Goal: Transaction & Acquisition: Download file/media

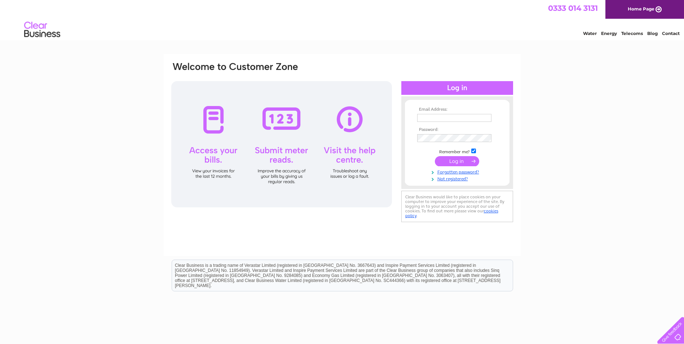
type input "[EMAIL_ADDRESS][DOMAIN_NAME]"
click at [461, 165] on input "submit" at bounding box center [457, 161] width 44 height 10
click at [461, 163] on input "submit" at bounding box center [457, 161] width 44 height 10
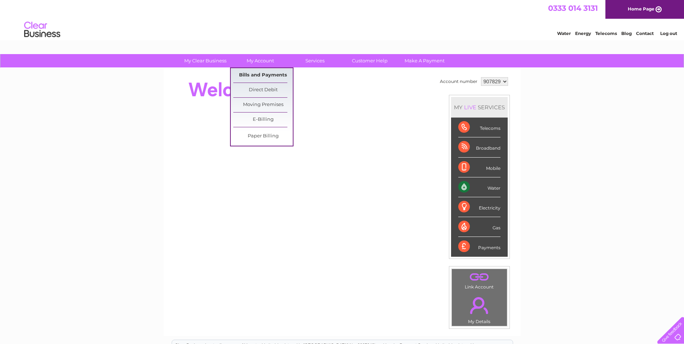
click at [261, 74] on link "Bills and Payments" at bounding box center [262, 75] width 59 height 14
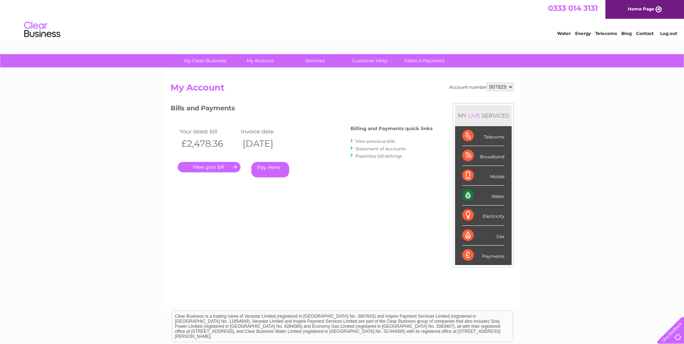
click at [215, 169] on link "." at bounding box center [209, 167] width 63 height 10
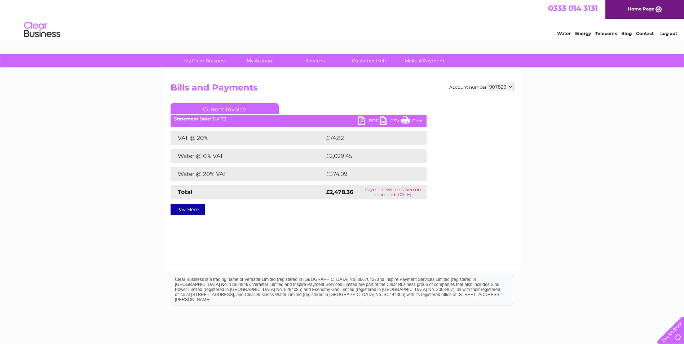
click at [393, 119] on link "CSV" at bounding box center [391, 121] width 22 height 10
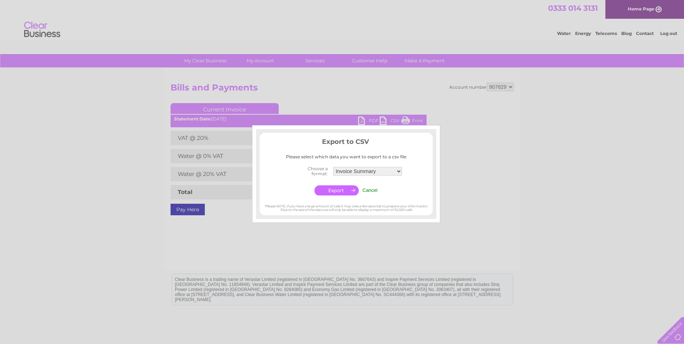
click at [339, 192] on input "button" at bounding box center [336, 190] width 44 height 10
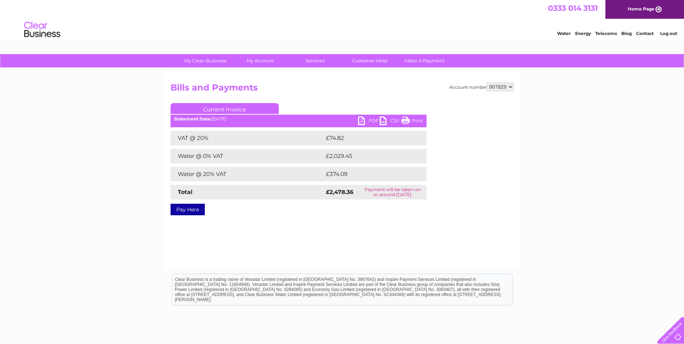
click at [416, 119] on link "Print" at bounding box center [412, 121] width 22 height 10
click at [364, 120] on link "PDF" at bounding box center [369, 121] width 22 height 10
click at [372, 120] on link "PDF" at bounding box center [369, 121] width 22 height 10
click at [367, 122] on link "PDF" at bounding box center [369, 121] width 22 height 10
click at [369, 120] on link "PDF" at bounding box center [369, 121] width 22 height 10
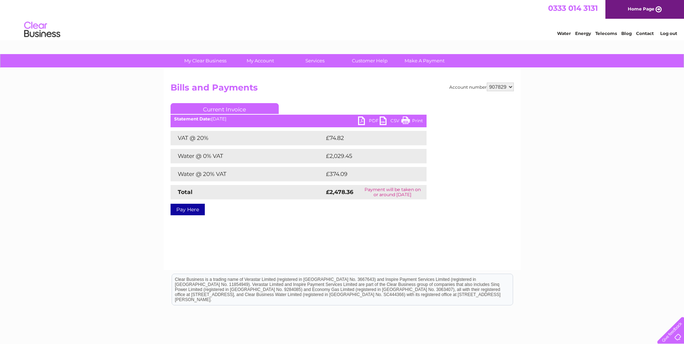
click at [369, 120] on link "PDF" at bounding box center [369, 121] width 22 height 10
click at [397, 120] on link "CSV" at bounding box center [391, 121] width 22 height 10
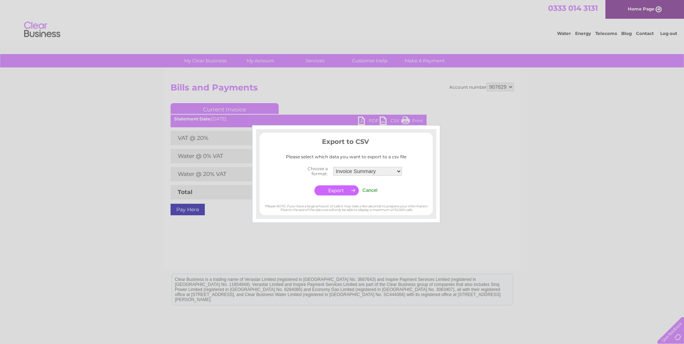
click at [329, 191] on input "button" at bounding box center [336, 190] width 44 height 10
